Goal: Entertainment & Leisure: Consume media (video, audio)

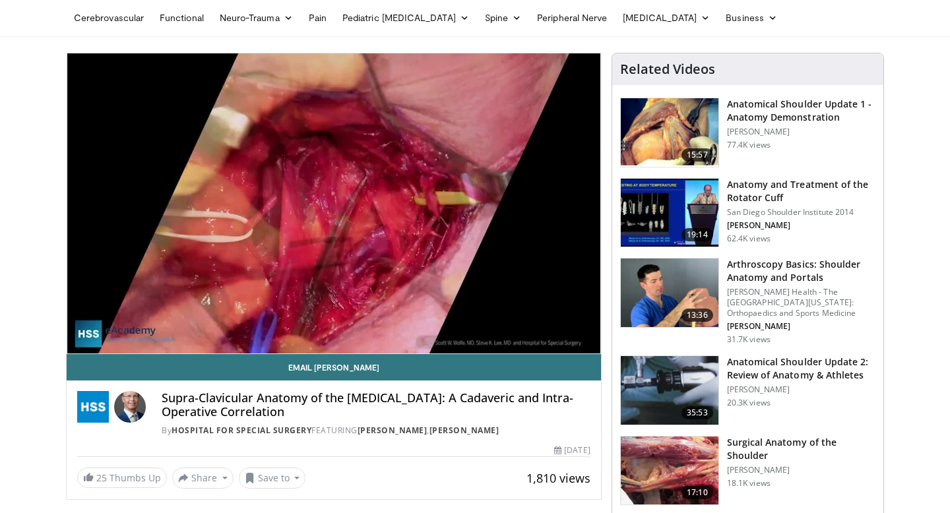
scroll to position [49, 0]
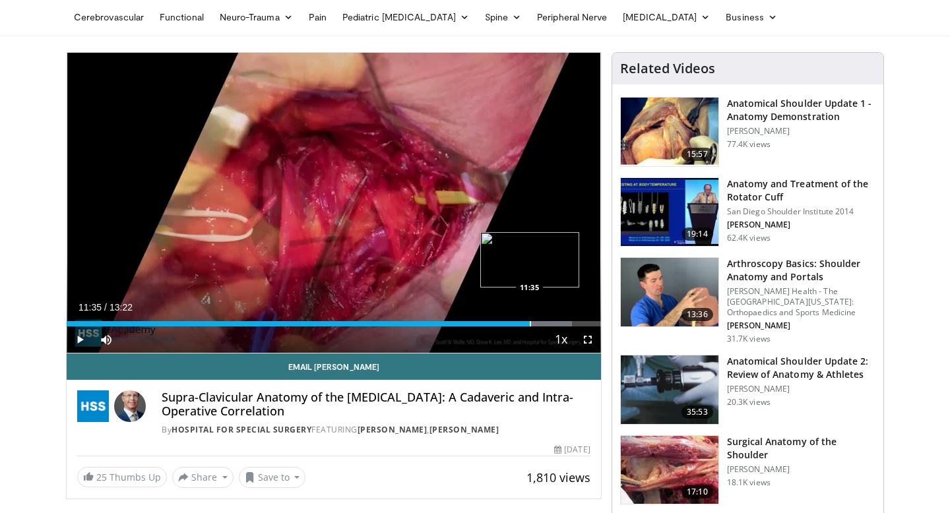
click at [530, 321] on div "Progress Bar" at bounding box center [530, 323] width 1 height 5
click at [544, 325] on div "Progress Bar" at bounding box center [544, 323] width 1 height 5
click at [573, 325] on div "Progress Bar" at bounding box center [573, 323] width 1 height 5
